Goal: Share content: Share content

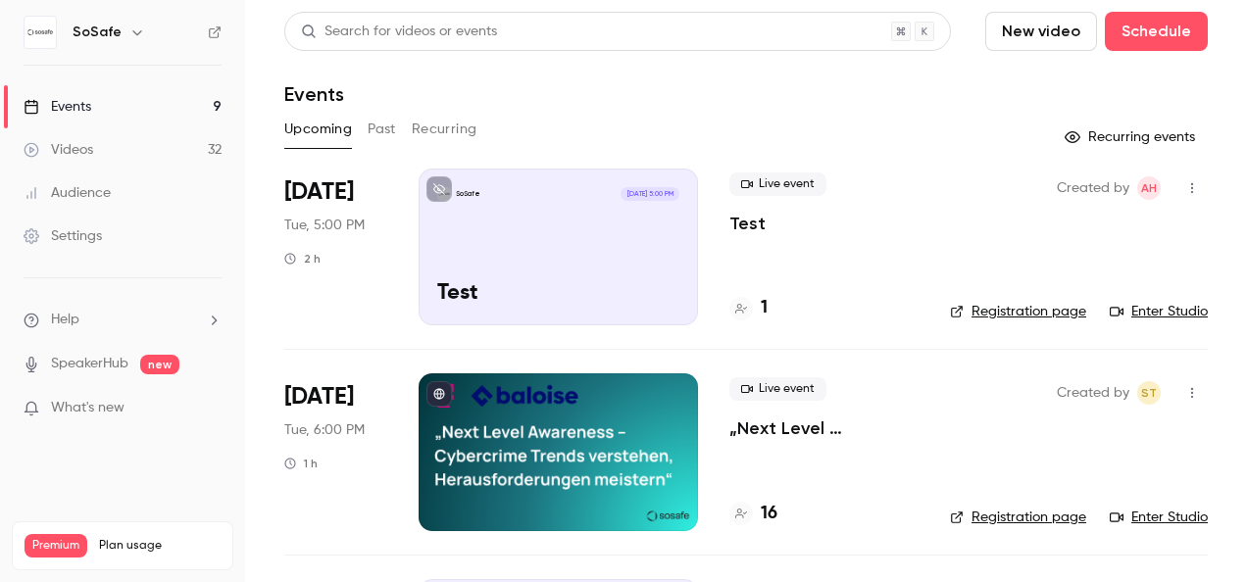
click at [394, 125] on button "Past" at bounding box center [382, 129] width 28 height 31
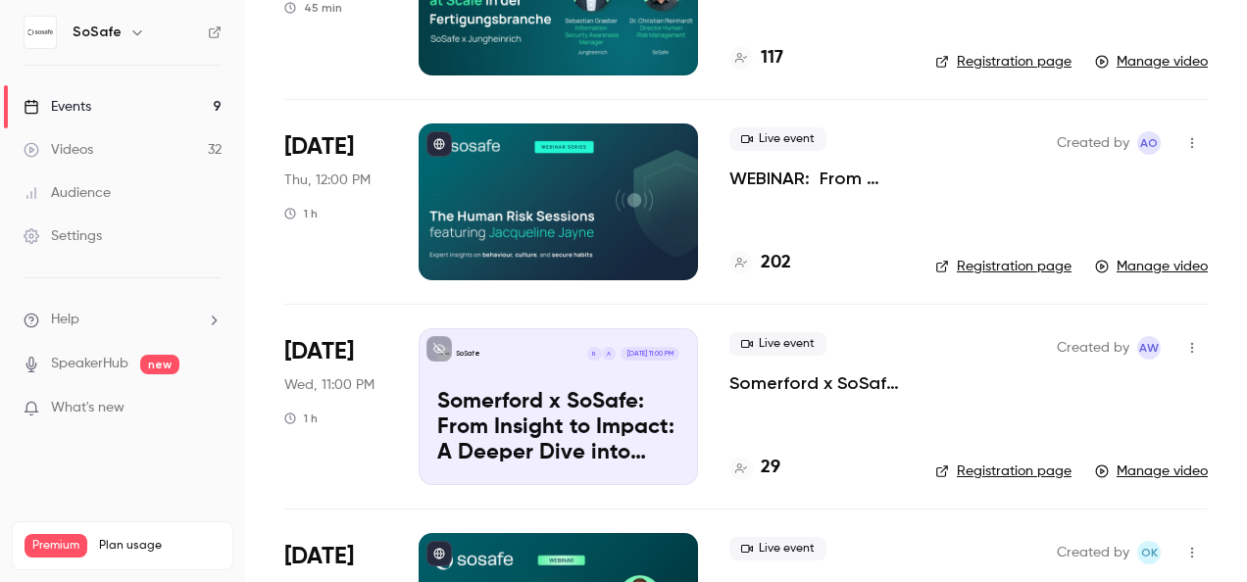
scroll to position [1078, 0]
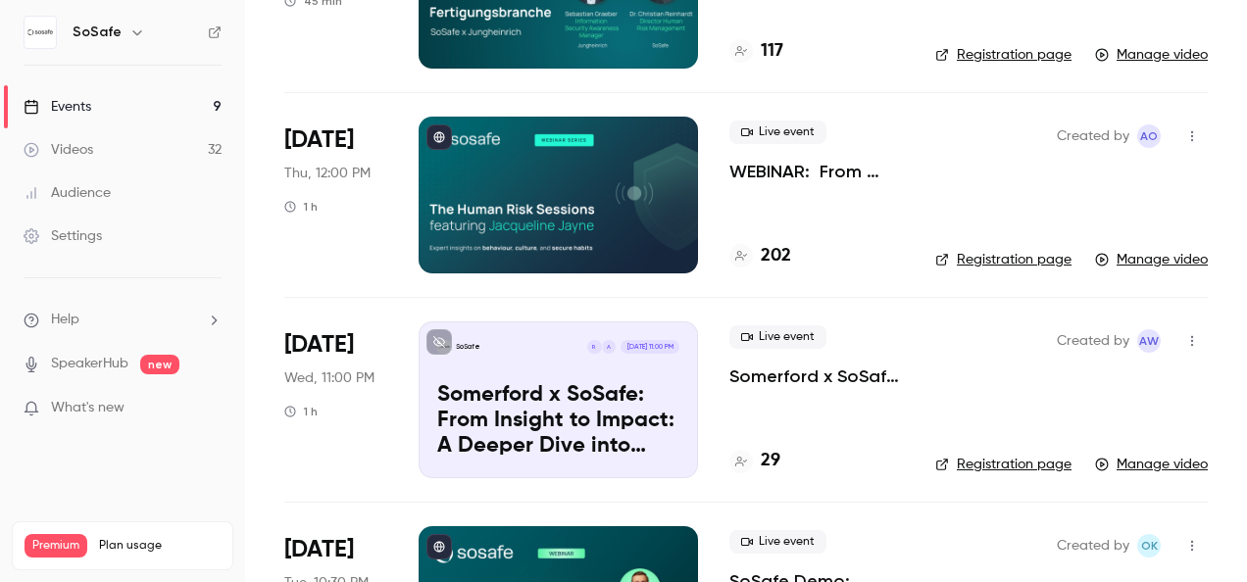
click at [587, 199] on div at bounding box center [557, 195] width 279 height 157
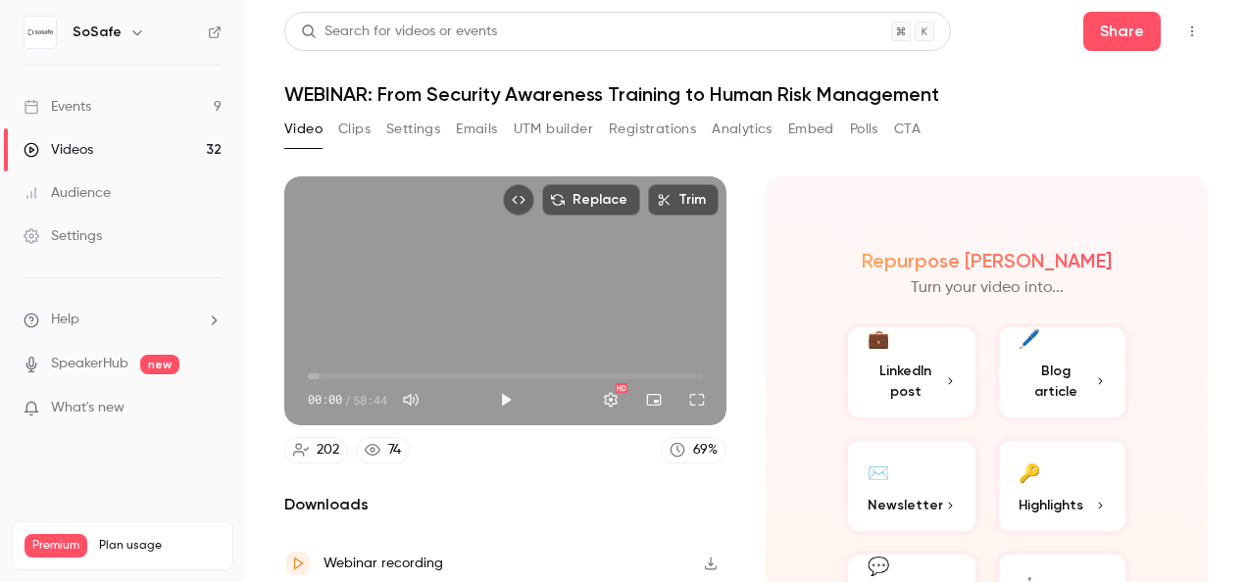
click at [77, 101] on div "Events" at bounding box center [58, 107] width 68 height 20
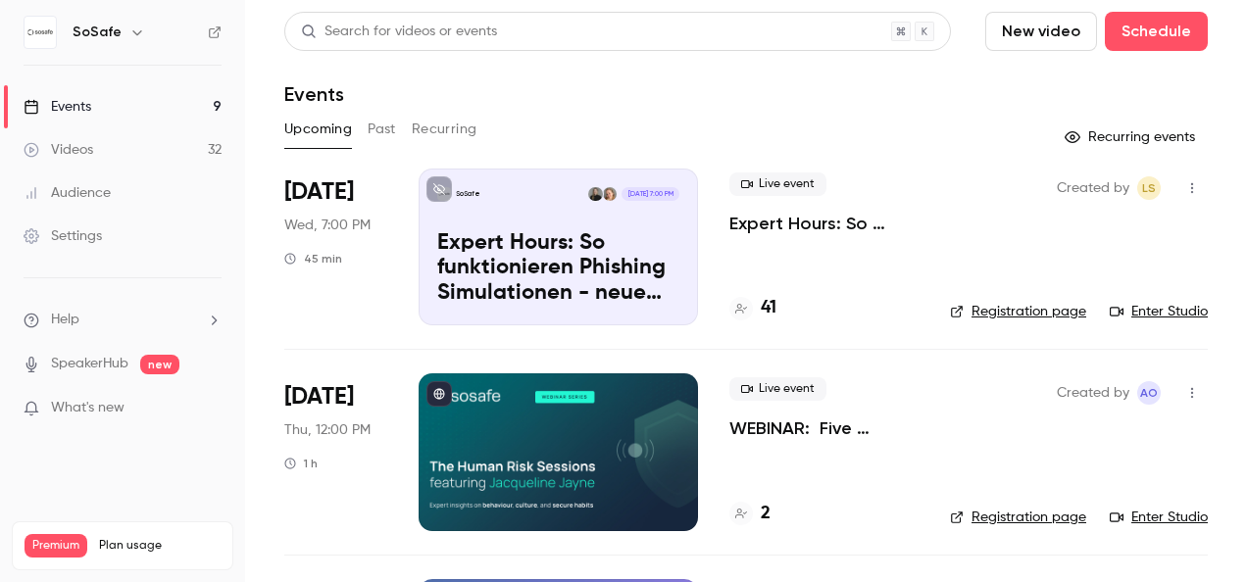
click at [391, 127] on button "Past" at bounding box center [382, 129] width 28 height 31
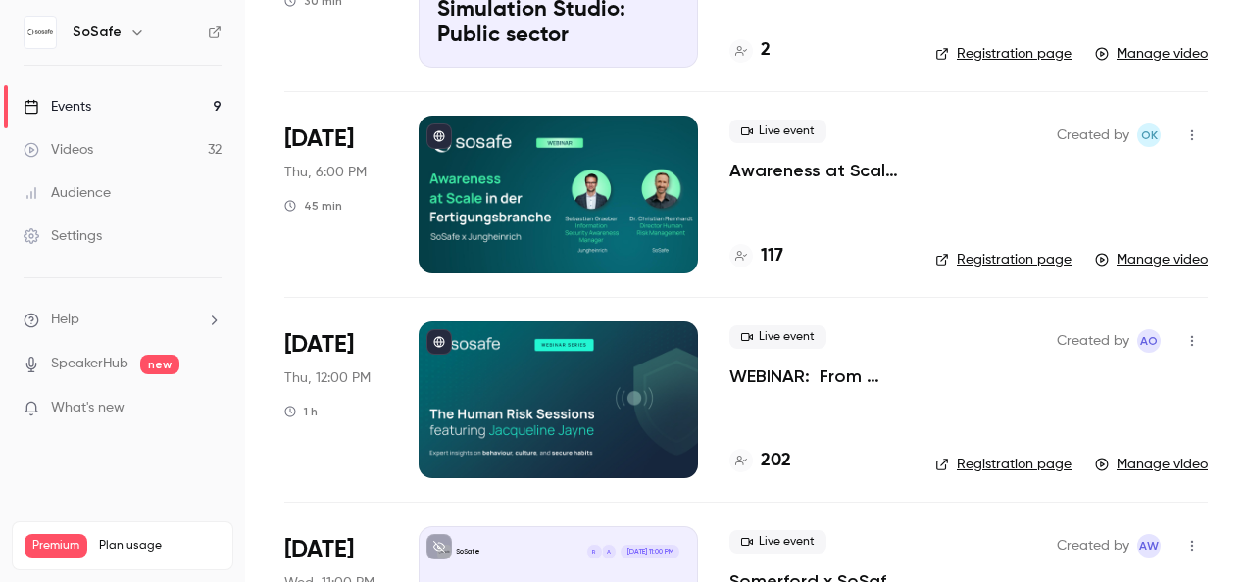
scroll to position [980, 0]
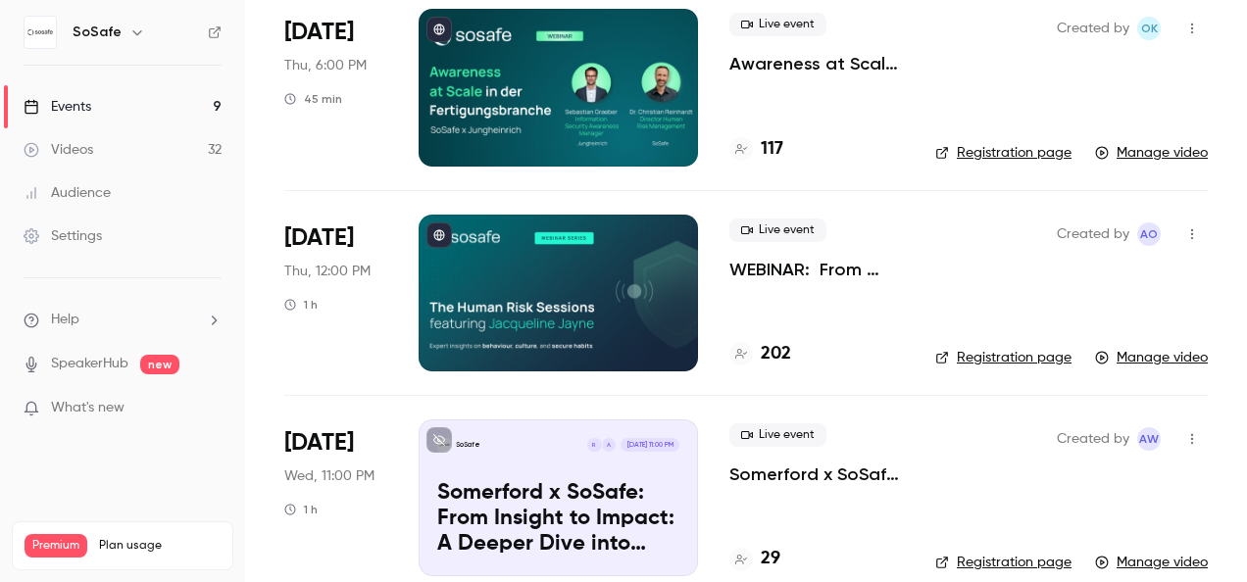
click at [1021, 356] on link "Registration page" at bounding box center [1003, 358] width 136 height 20
click at [525, 280] on div at bounding box center [557, 293] width 279 height 157
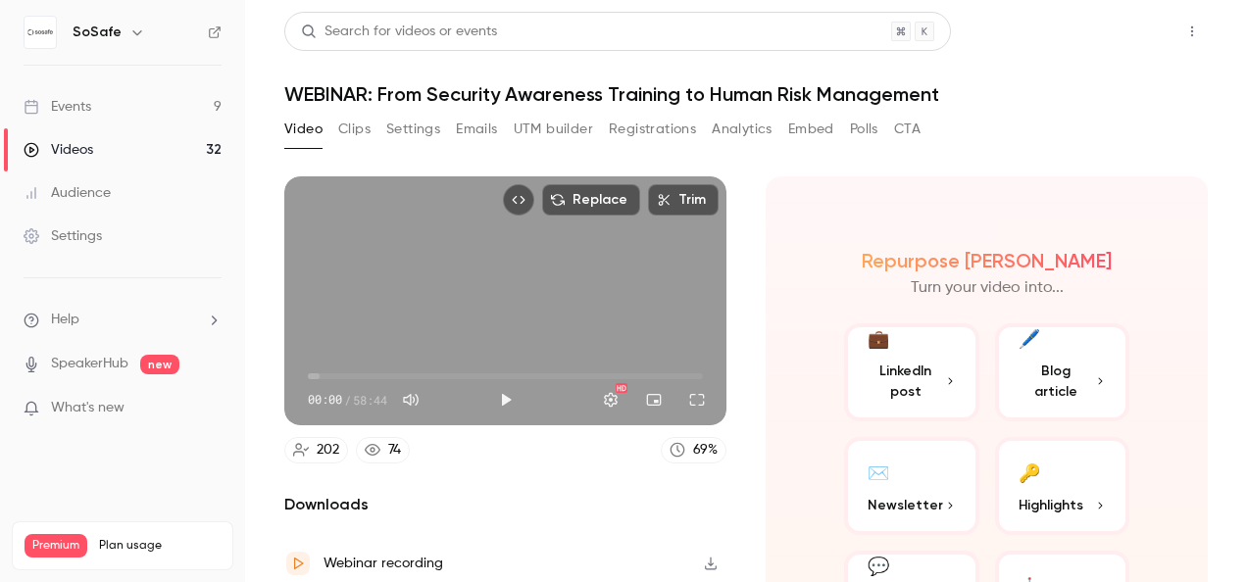
click at [1107, 32] on button "Share" at bounding box center [1121, 31] width 77 height 39
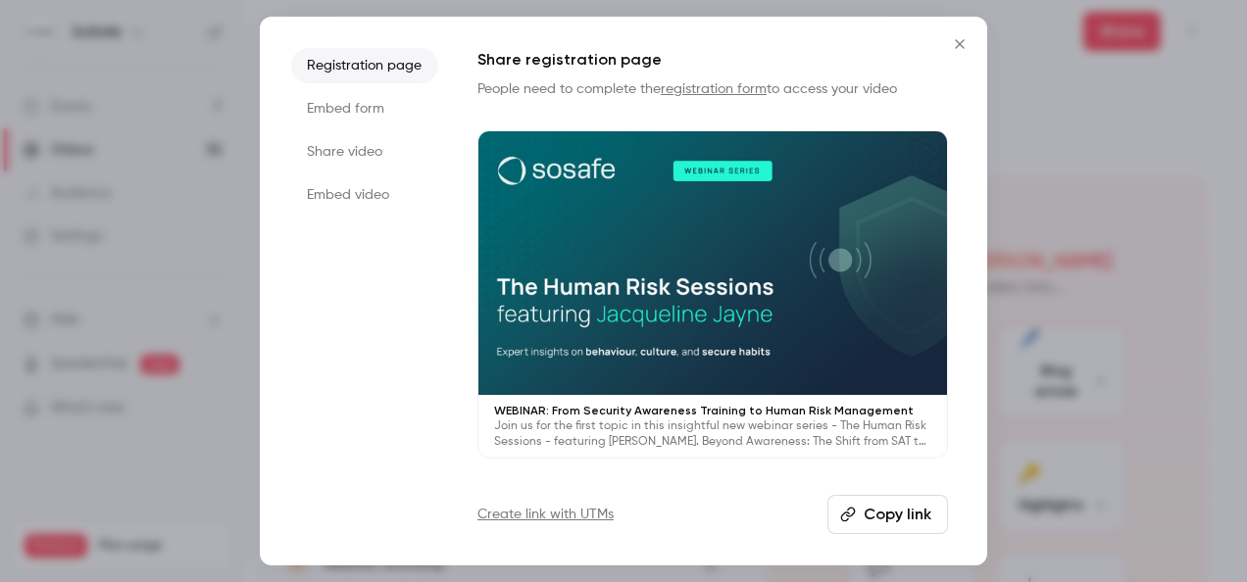
click at [353, 149] on li "Share video" at bounding box center [364, 151] width 147 height 35
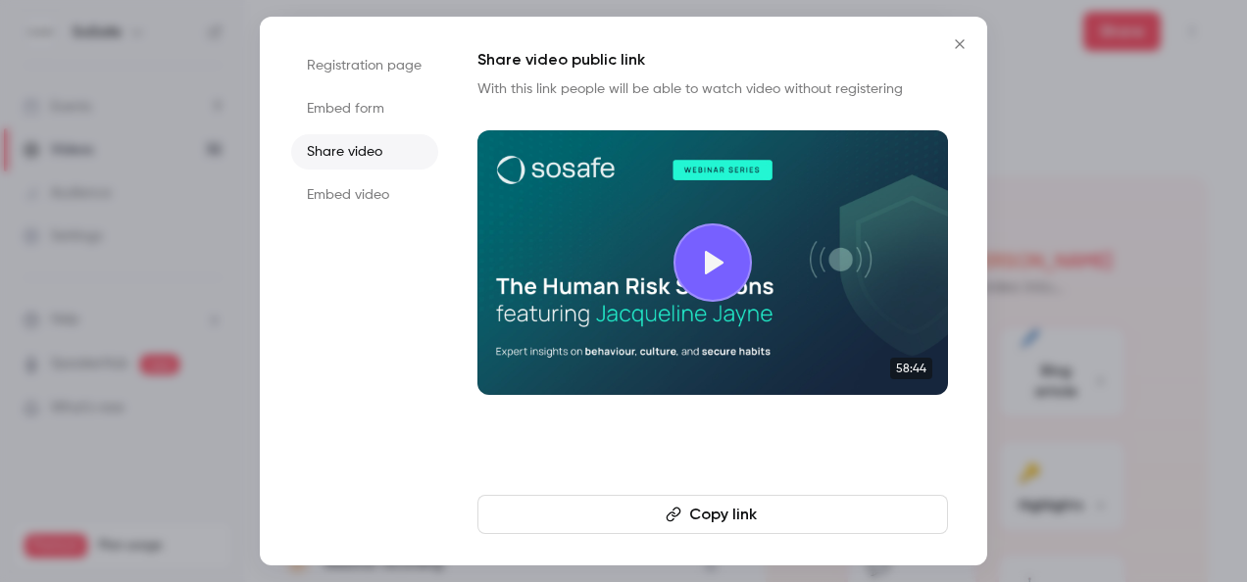
click at [721, 512] on button "Copy link" at bounding box center [712, 514] width 470 height 39
